Goal: Communication & Community: Answer question/provide support

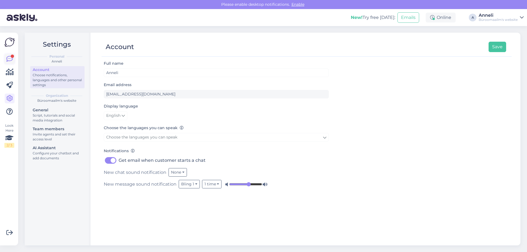
click at [7, 56] on icon at bounding box center [9, 59] width 7 height 7
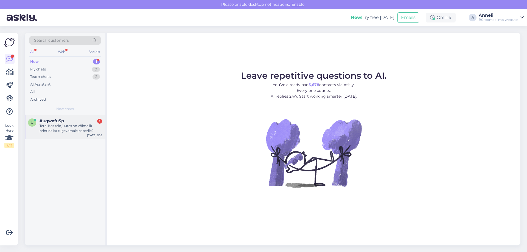
click at [70, 122] on div "#uqwafu5p 1" at bounding box center [71, 121] width 63 height 5
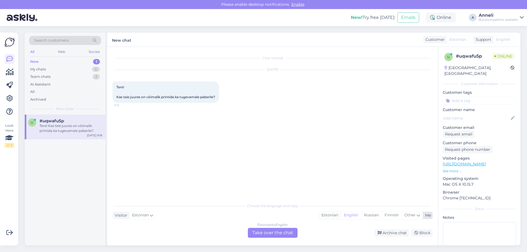
click at [328, 217] on div "Estonian" at bounding box center [330, 215] width 22 height 8
click at [279, 233] on div "Estonian to Estonian Take over the chat" at bounding box center [273, 233] width 50 height 10
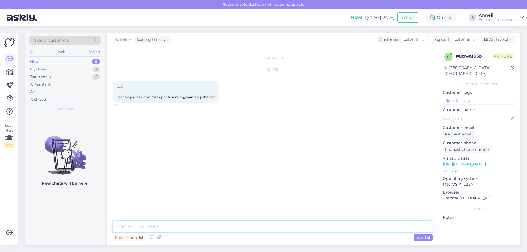
click at [185, 221] on textarea at bounding box center [273, 227] width 320 height 12
type textarea "Tere"
type textarea "kirjutage otse:"
paste textarea "Teenused ja hooldus: [PHONE_NUMBER] [EMAIL_ADDRESS][PERSON_NAME][DOMAIN_NAME]"
type textarea "Teenused ja hooldus: [PHONE_NUMBER] [EMAIL_ADDRESS][PERSON_NAME][DOMAIN_NAME]"
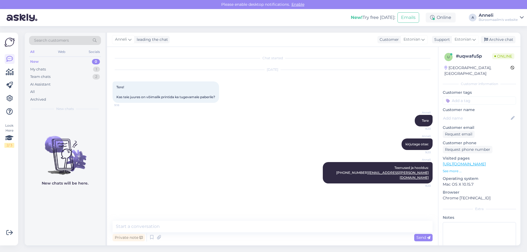
click at [185, 189] on div "Anneli Teenused ja hooldus: [PHONE_NUMBER] [EMAIL_ADDRESS][PERSON_NAME][DOMAIN_…" at bounding box center [273, 173] width 320 height 34
click at [227, 137] on div "[PERSON_NAME] kirjutage otse: 9:20" at bounding box center [273, 145] width 320 height 24
click at [175, 154] on div "[PERSON_NAME] kirjutage otse: 9:20" at bounding box center [273, 145] width 320 height 24
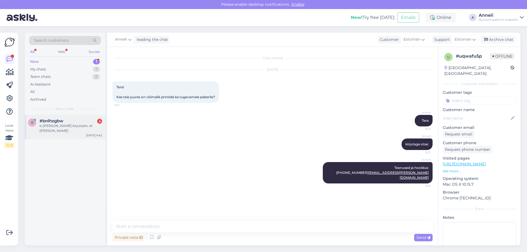
click at [81, 124] on div "e-[PERSON_NAME] kirjutasin, et [PERSON_NAME]" at bounding box center [71, 129] width 63 height 10
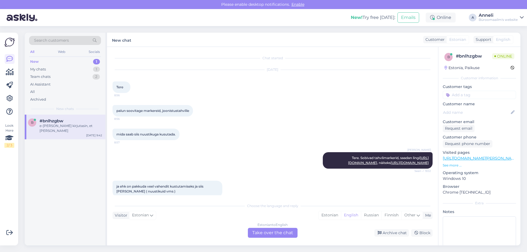
scroll to position [2792, 0]
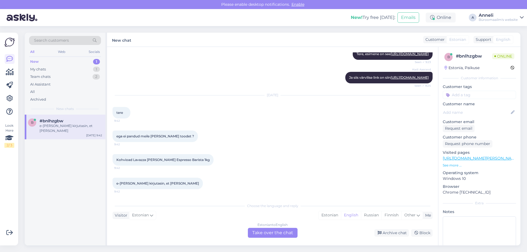
click at [221, 127] on div "ega ei pandud meile [PERSON_NAME] toodet ? 9:42" at bounding box center [273, 137] width 320 height 24
drag, startPoint x: 133, startPoint y: 160, endPoint x: 188, endPoint y: 159, distance: 54.9
click at [188, 159] on span "Kohvioad Lavazza [PERSON_NAME] Espresso Barista 1kg" at bounding box center [162, 160] width 93 height 4
copy span "Lavazza [PERSON_NAME] Espresso Barista"
click at [254, 75] on div "Kadi Aasrand Ja siis värvilise link on siin [URL][DOMAIN_NAME] Seen ✓ 9:24" at bounding box center [273, 78] width 320 height 24
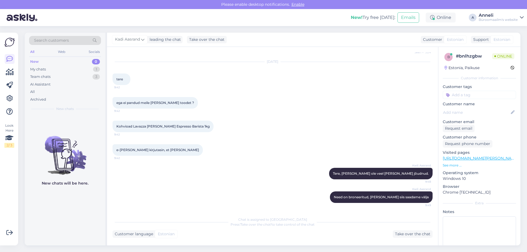
scroll to position [2826, 0]
click at [241, 114] on div "ega ei pandud meile [PERSON_NAME] toodet ? 9:42" at bounding box center [273, 103] width 320 height 24
click at [93, 73] on div "Team chats 4" at bounding box center [65, 77] width 72 height 8
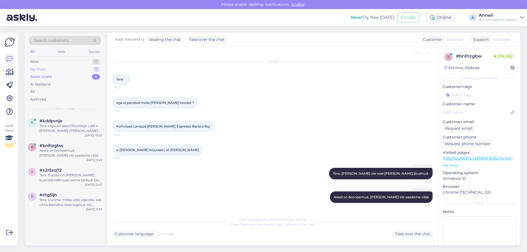
click at [93, 69] on div "My chats 1" at bounding box center [65, 70] width 72 height 8
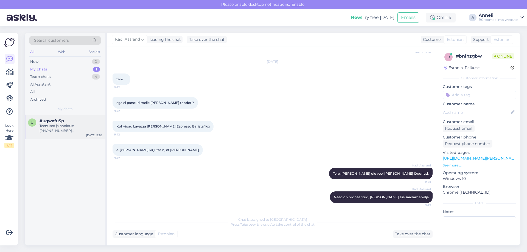
click at [75, 138] on div "u #uqwafu5p Teenused ja hooldus: [PHONE_NUMBER] [EMAIL_ADDRESS][PERSON_NAME][DO…" at bounding box center [65, 127] width 81 height 25
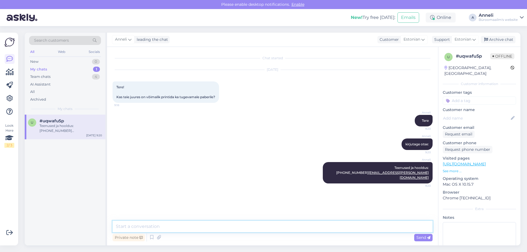
click at [178, 226] on textarea at bounding box center [273, 227] width 320 height 12
click at [330, 100] on div "[DATE] Tere! Kas teie juures on võimalik printida ka tugevamale paberile? 9:18" at bounding box center [273, 86] width 320 height 45
